Goal: Task Accomplishment & Management: Complete application form

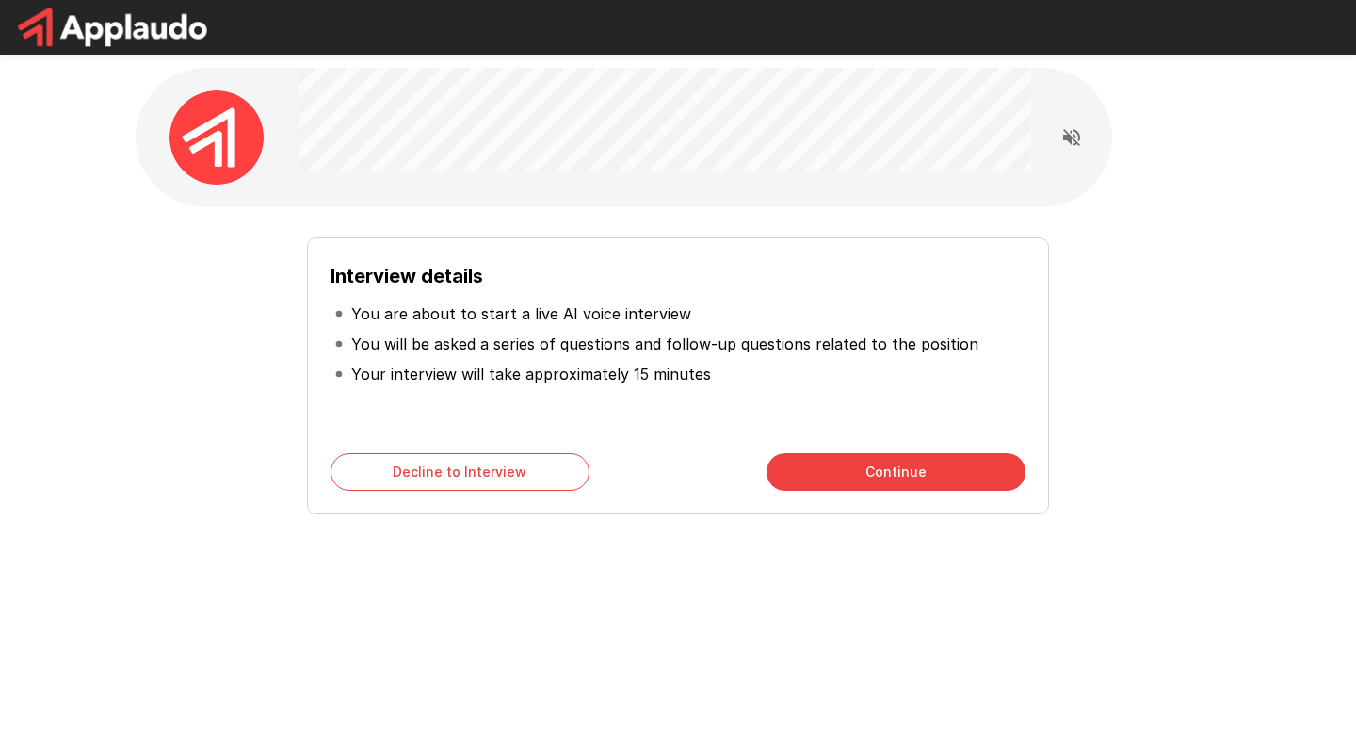
click at [854, 482] on button "Continue" at bounding box center [896, 472] width 259 height 38
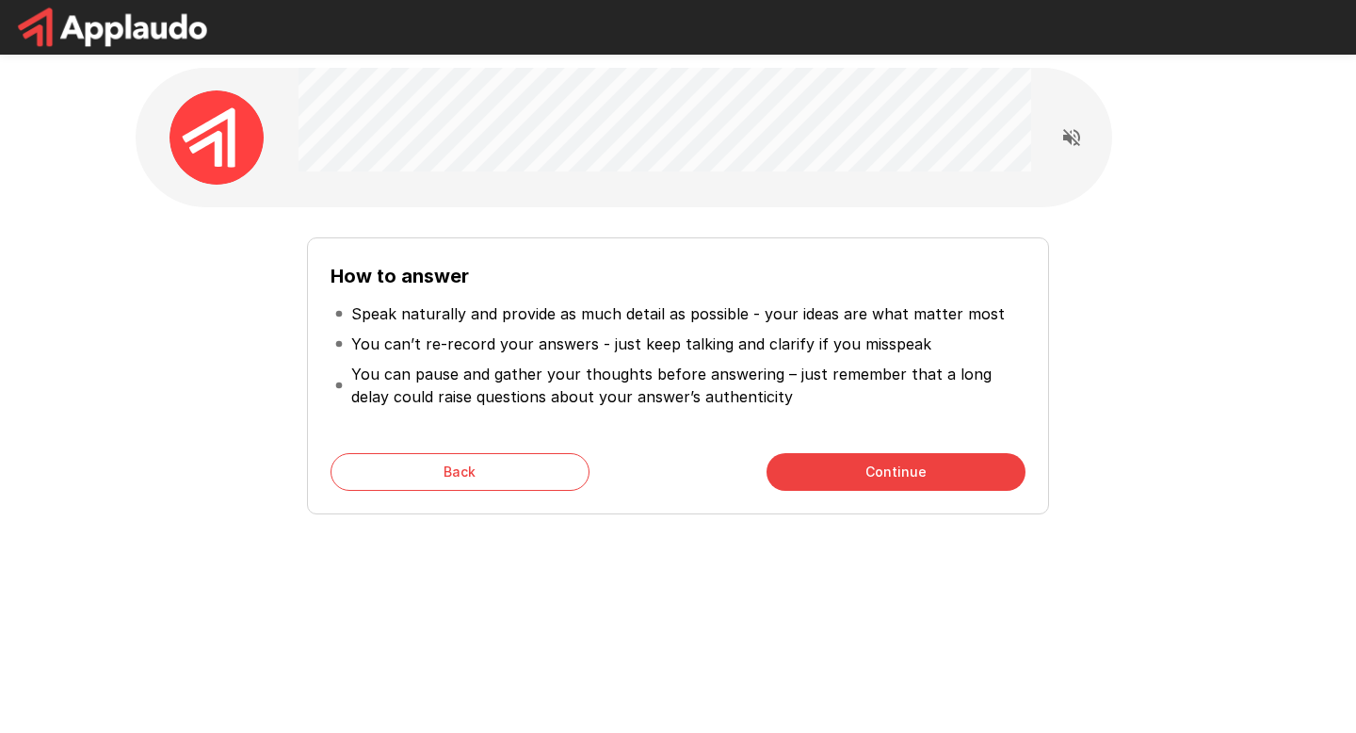
click at [854, 482] on button "Continue" at bounding box center [896, 472] width 259 height 38
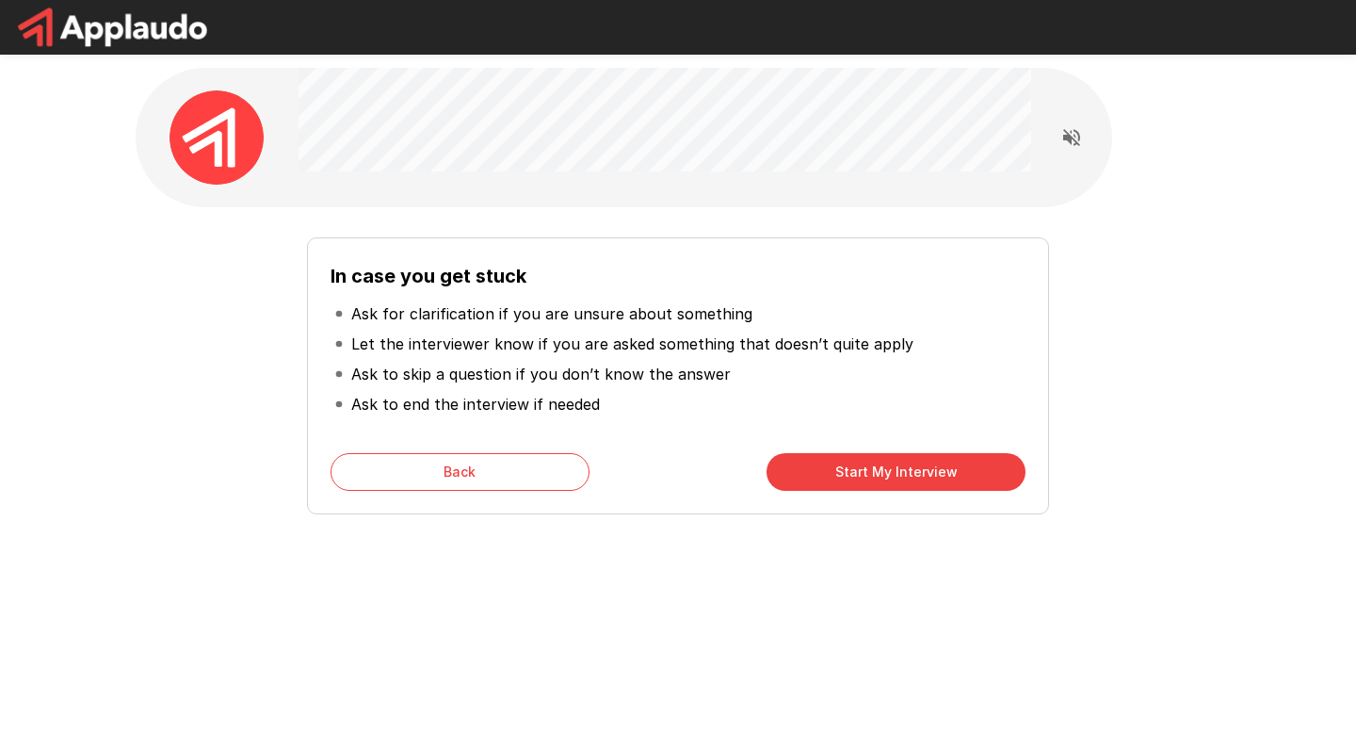
click at [854, 482] on button "Start My Interview" at bounding box center [896, 472] width 259 height 38
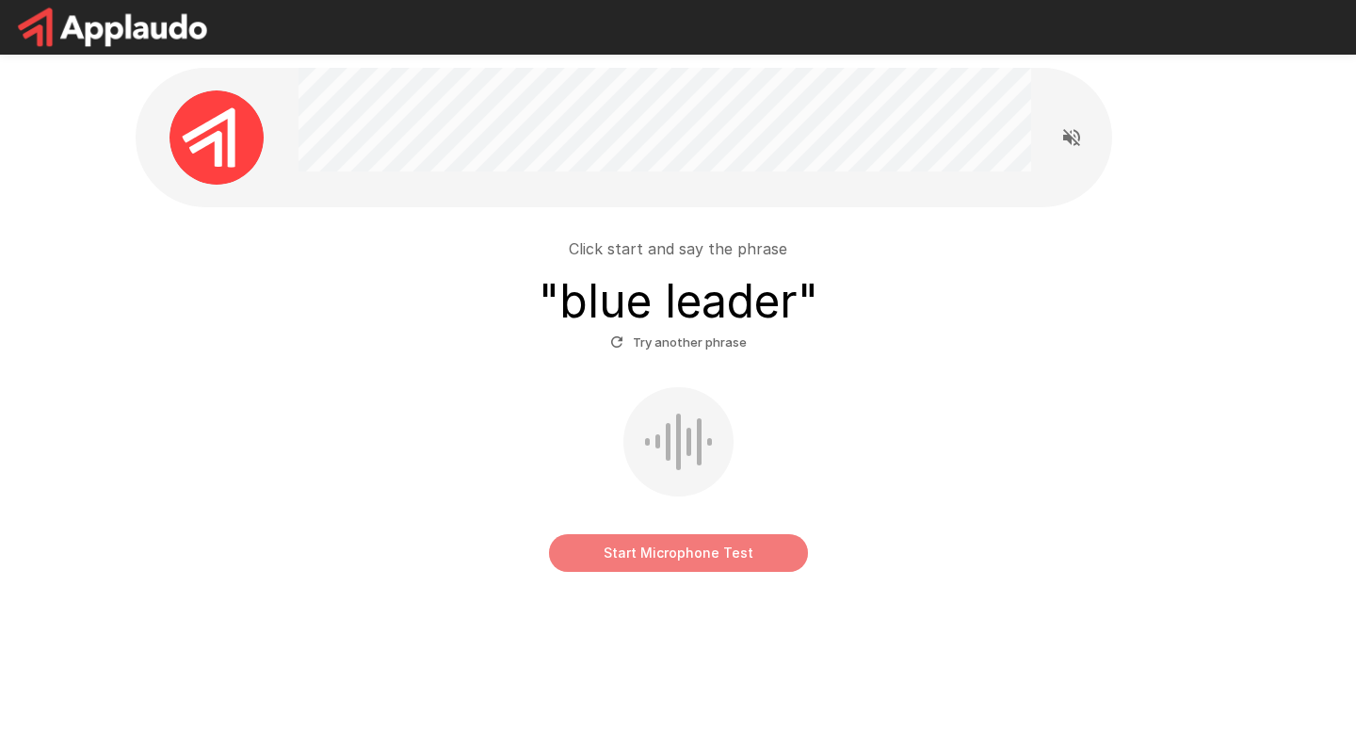
click at [739, 563] on button "Start Microphone Test" at bounding box center [678, 553] width 259 height 38
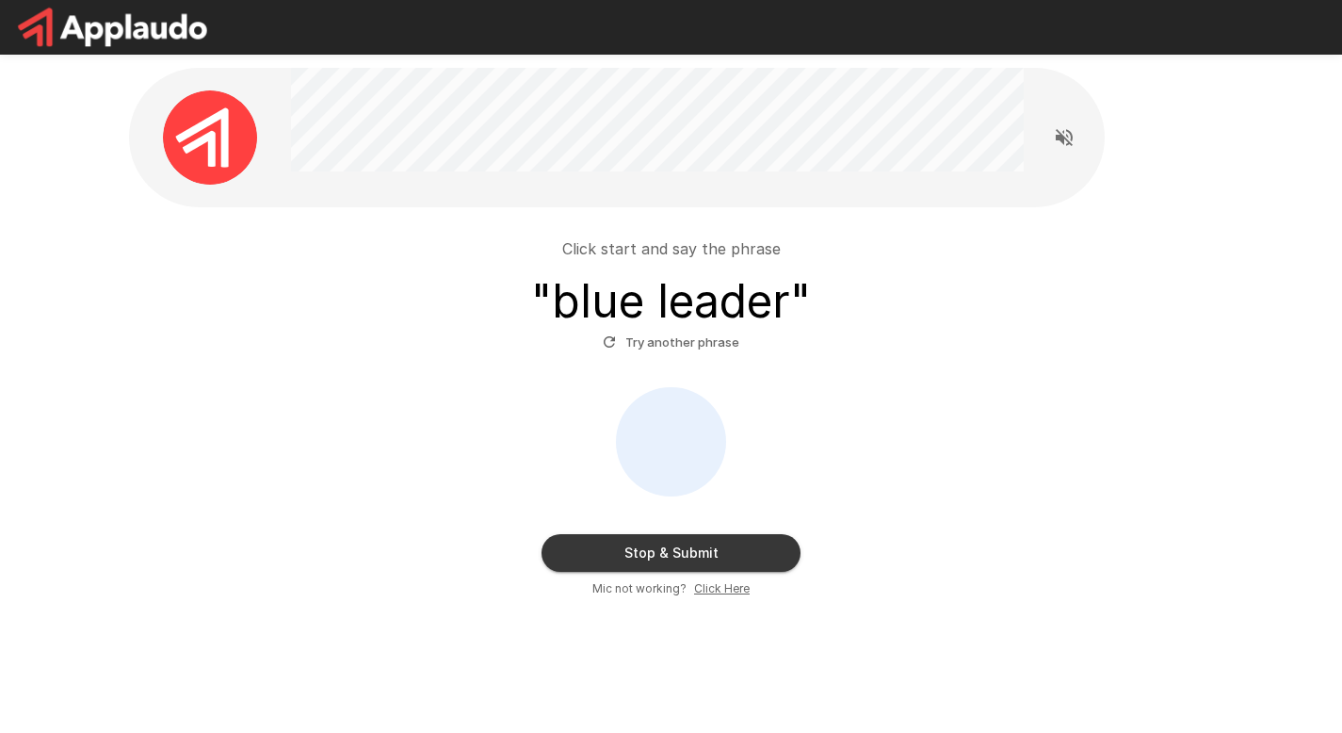
click at [738, 564] on button "Stop & Submit" at bounding box center [671, 553] width 259 height 38
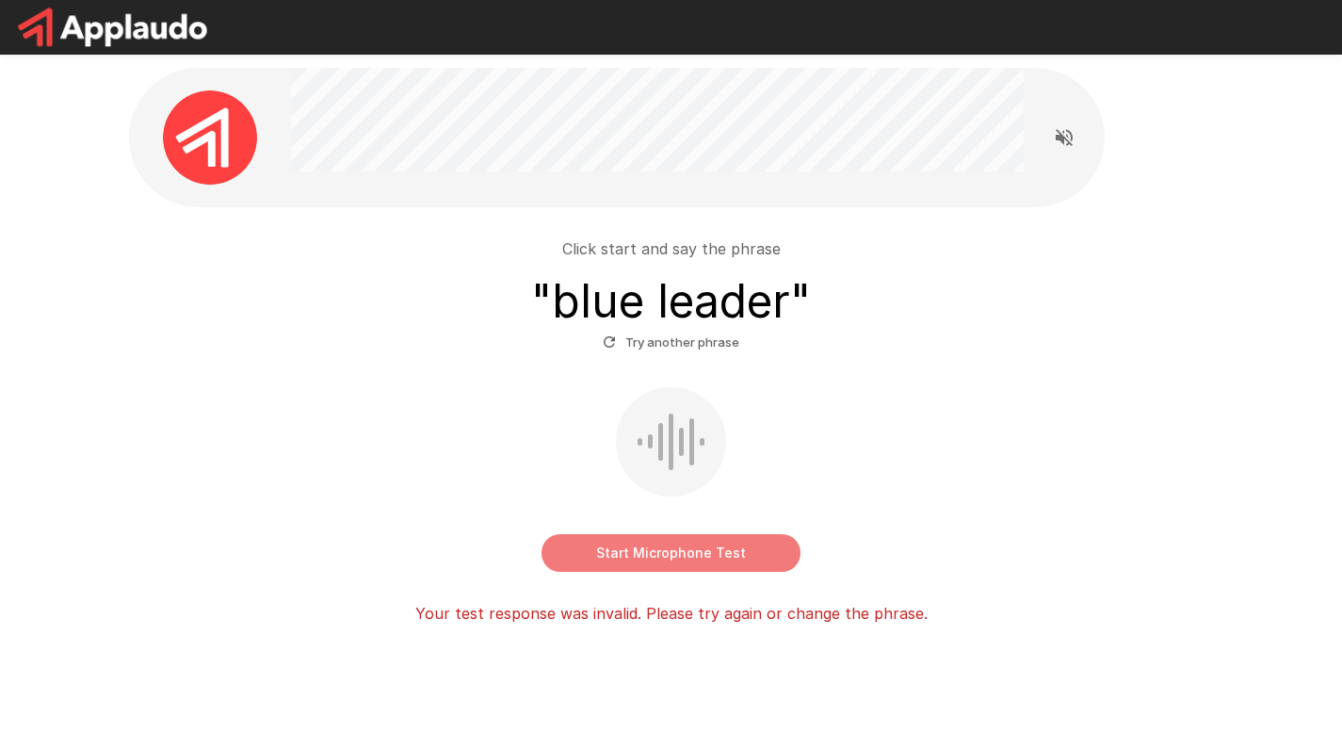
click at [738, 564] on button "Start Microphone Test" at bounding box center [671, 553] width 259 height 38
